Goal: Navigation & Orientation: Find specific page/section

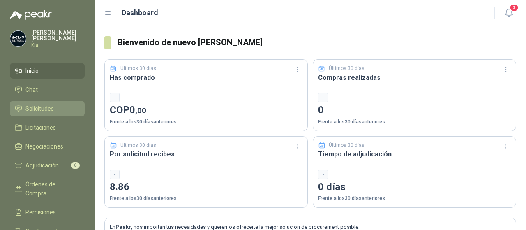
click at [41, 108] on span "Solicitudes" at bounding box center [39, 108] width 28 height 9
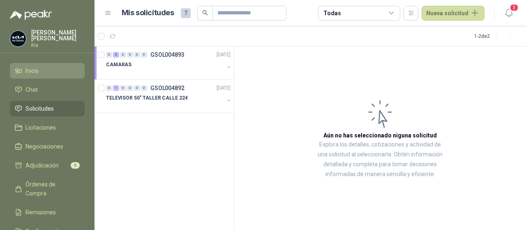
click at [34, 72] on span "Inicio" at bounding box center [31, 70] width 13 height 9
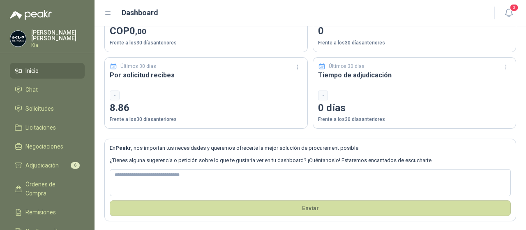
scroll to position [77, 0]
